Goal: Information Seeking & Learning: Learn about a topic

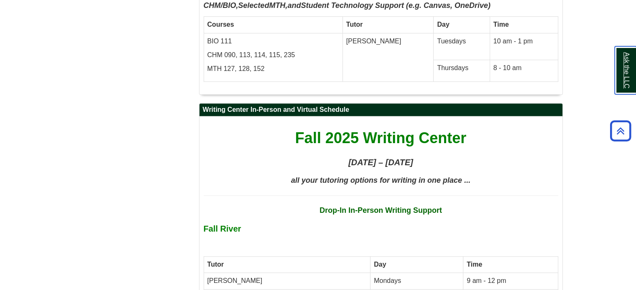
scroll to position [3602, 0]
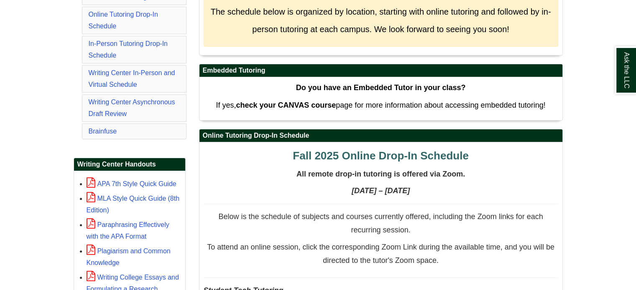
scroll to position [460, 0]
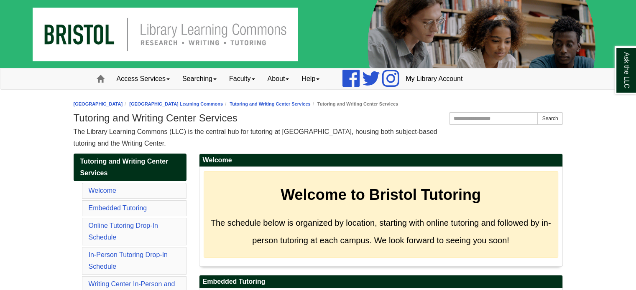
scroll to position [167, 0]
